Goal: Task Accomplishment & Management: Use online tool/utility

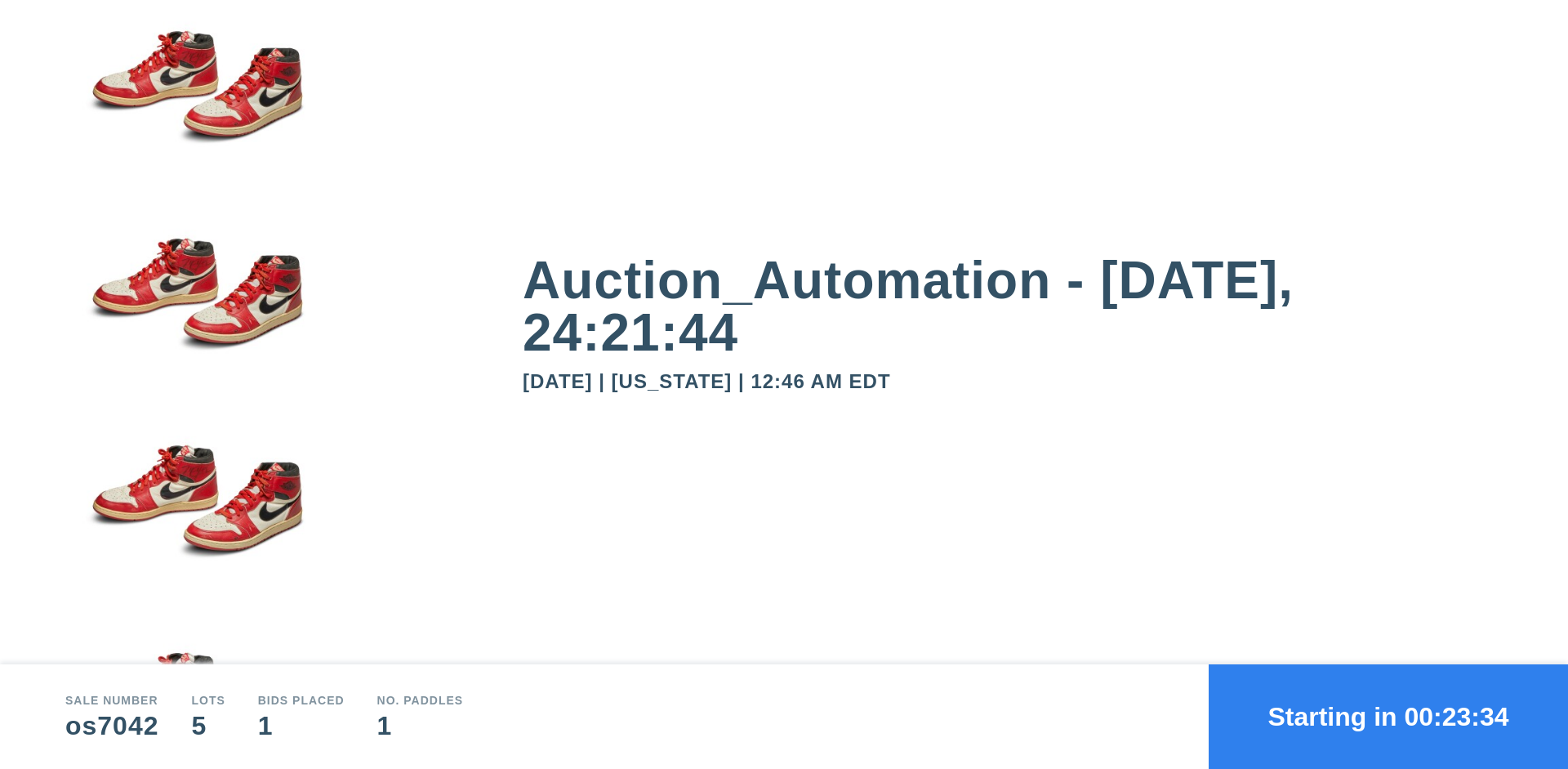
click at [1388, 717] on button "Starting in 00:23:34" at bounding box center [1388, 717] width 359 height 104
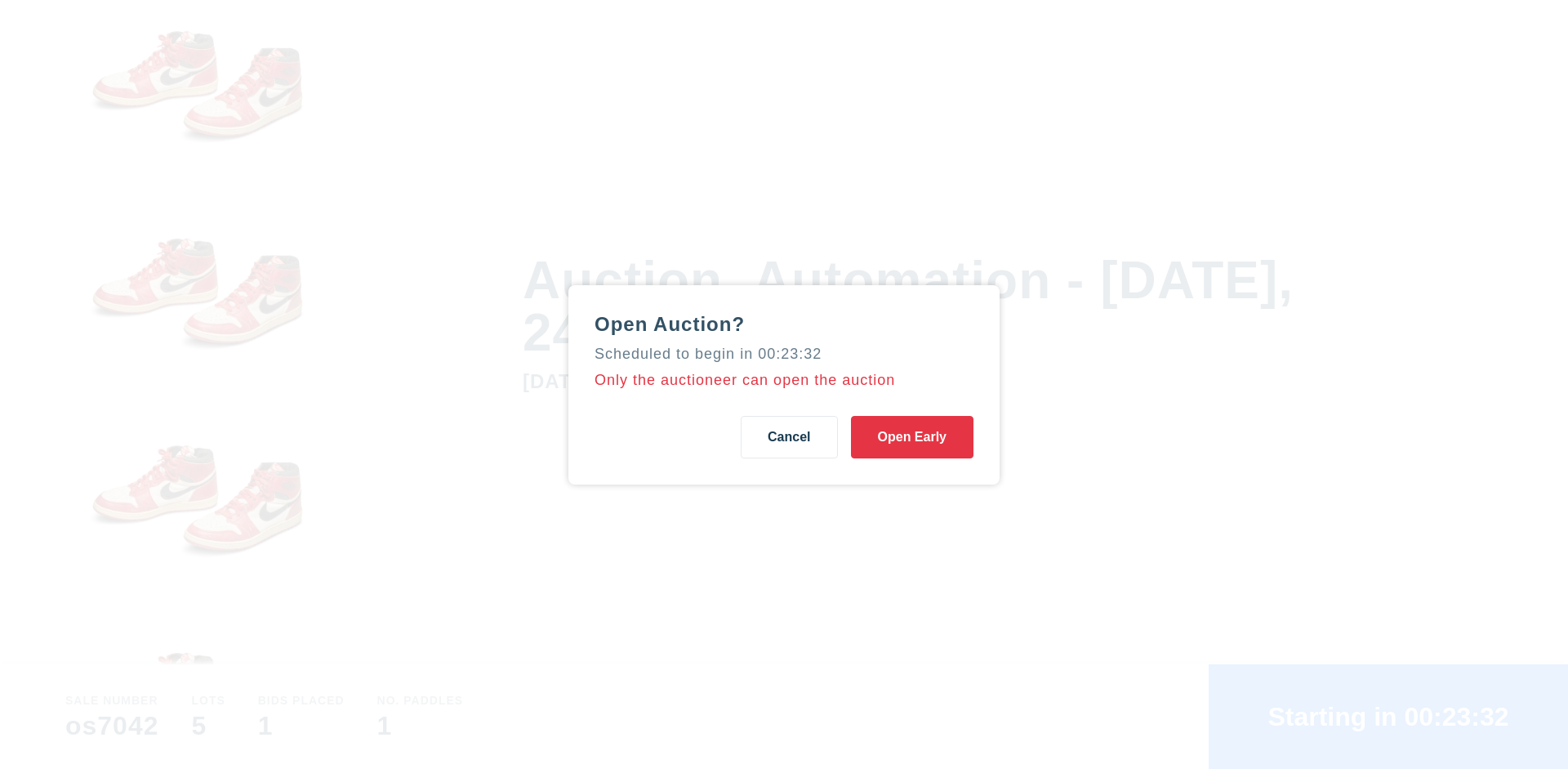
click at [912, 436] on button "Open Early" at bounding box center [912, 437] width 122 height 42
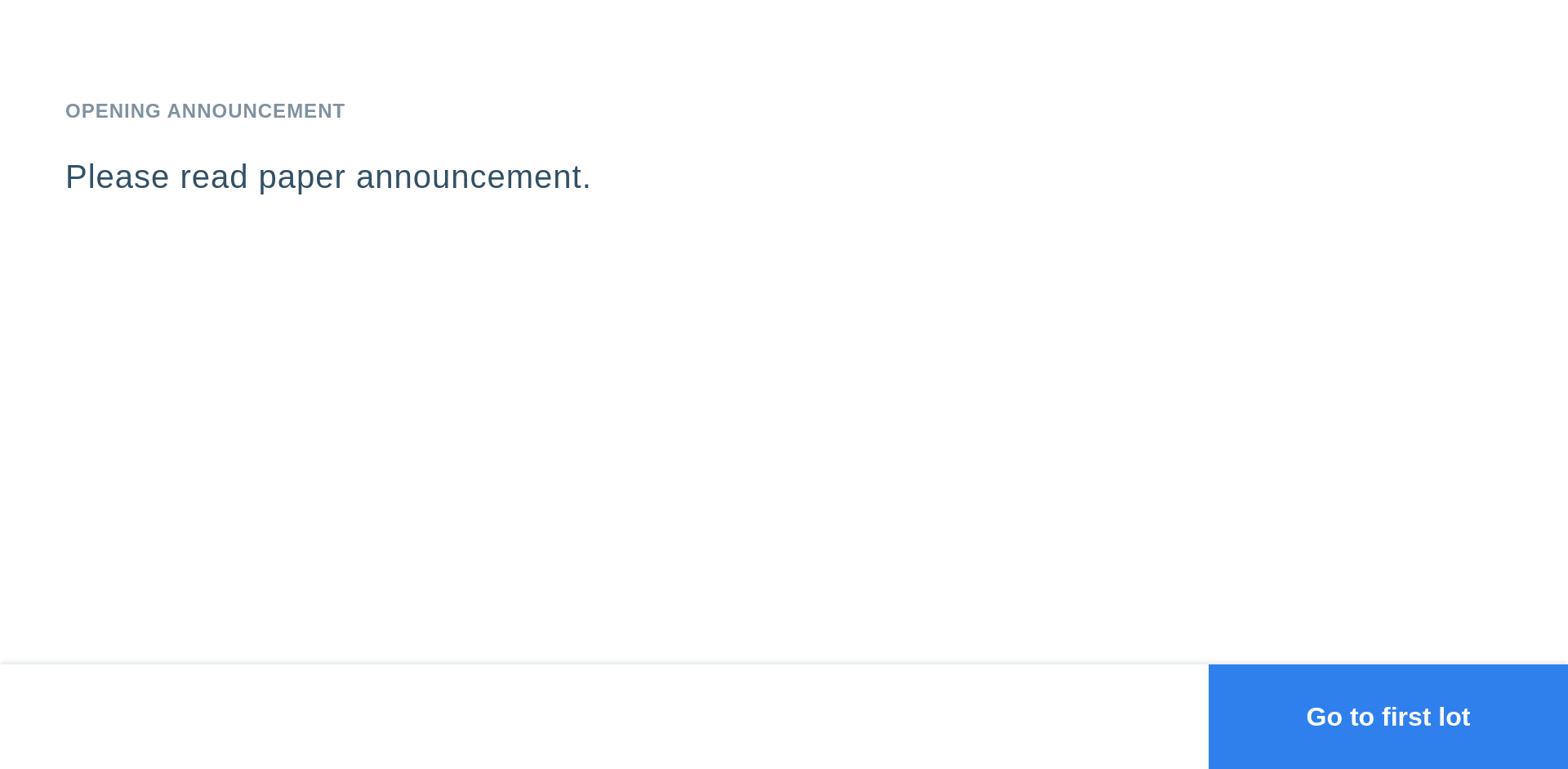
click at [1388, 717] on button "Go to first lot" at bounding box center [1388, 717] width 359 height 104
